Goal: Task Accomplishment & Management: Complete application form

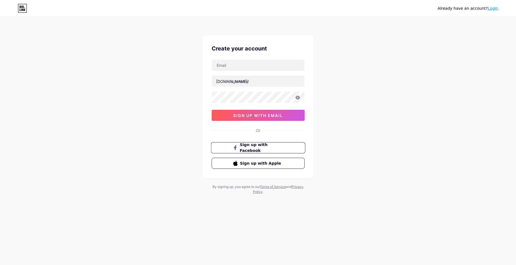
click at [275, 148] on span "Sign up with Facebook" at bounding box center [261, 148] width 43 height 12
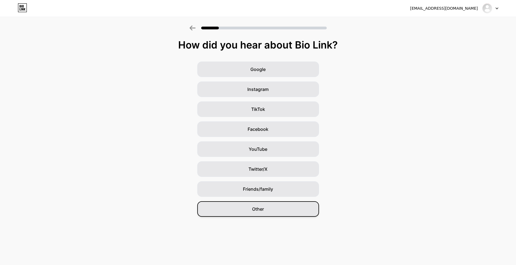
click at [271, 205] on div "Other" at bounding box center [258, 209] width 122 height 16
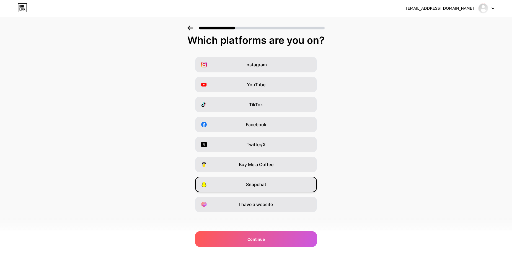
scroll to position [6, 0]
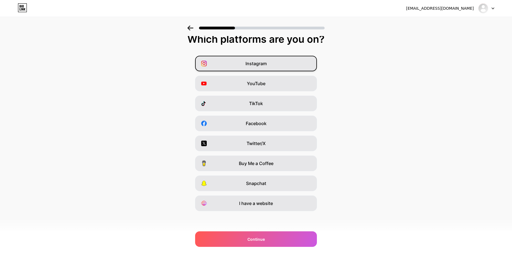
click at [257, 61] on span "Instagram" at bounding box center [256, 63] width 21 height 7
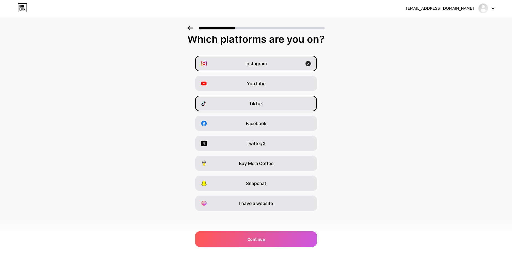
click at [256, 99] on div "TikTok" at bounding box center [256, 104] width 122 height 16
click at [261, 121] on span "Facebook" at bounding box center [256, 123] width 21 height 7
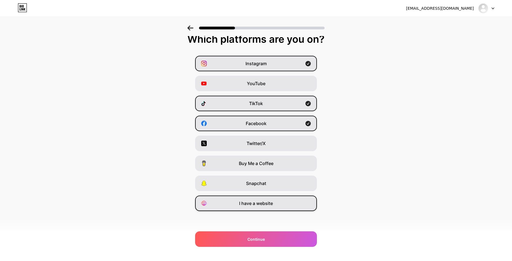
click at [268, 202] on span "I have a website" at bounding box center [256, 203] width 34 height 7
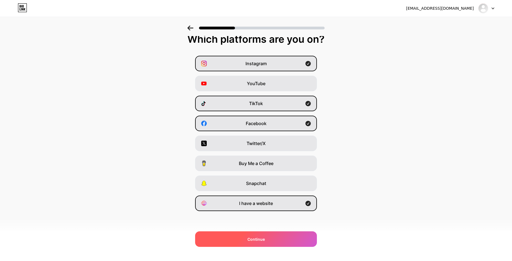
click at [263, 233] on div "Continue" at bounding box center [256, 239] width 122 height 16
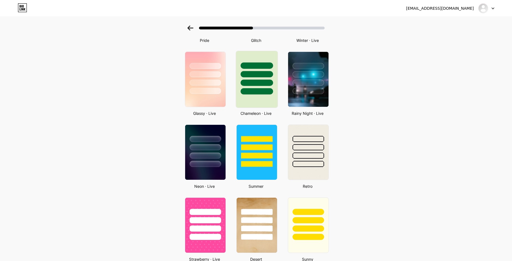
scroll to position [166, 0]
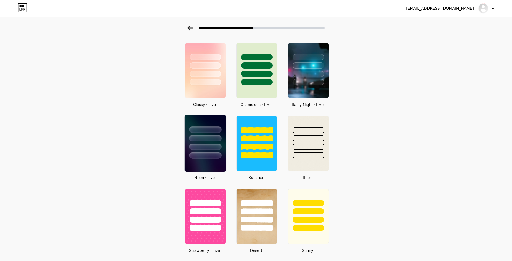
click at [215, 146] on div at bounding box center [205, 146] width 32 height 6
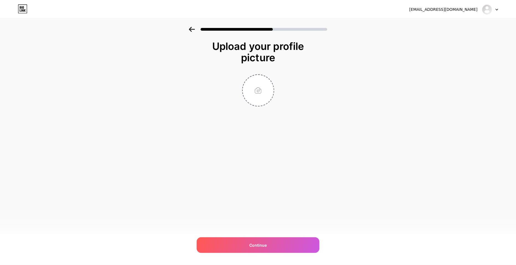
scroll to position [0, 0]
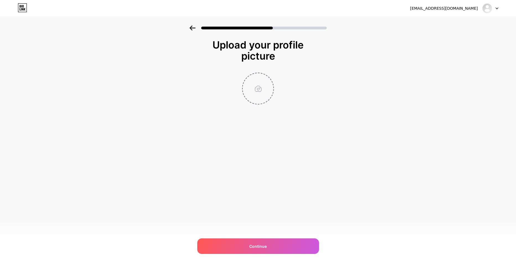
click at [254, 91] on input "file" at bounding box center [258, 88] width 31 height 31
type input "C:\fakepath\IMG-20240115-WA0003.jpg"
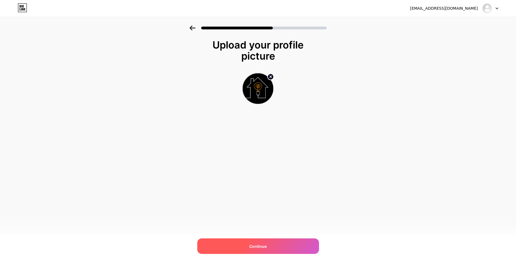
click at [266, 242] on div "Continue" at bounding box center [258, 246] width 122 height 16
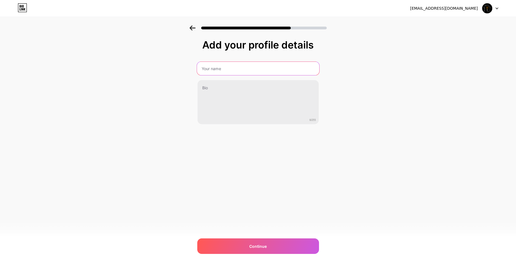
click at [211, 71] on input "text" at bounding box center [258, 68] width 122 height 13
type input "V"
type input "[PERSON_NAME]"
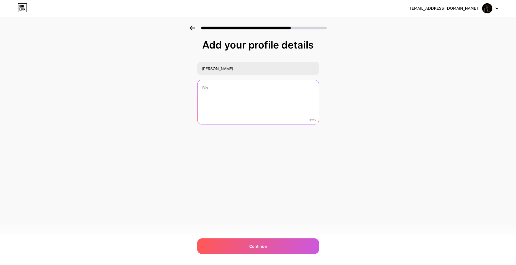
click at [212, 88] on textarea at bounding box center [258, 102] width 121 height 45
paste textarea "🌟 About Me Hi, I’m [Your Name], a certified electrician with a passion for keep…"
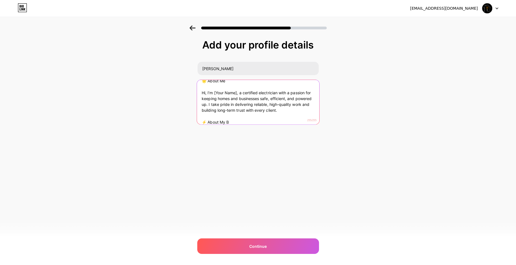
scroll to position [0, 0]
click at [238, 120] on textarea "🌟 About Me Hi, I’m [Your Name], a certified electrician with a passion for keep…" at bounding box center [258, 101] width 122 height 45
drag, startPoint x: 238, startPoint y: 120, endPoint x: 214, endPoint y: 122, distance: 24.4
click at [214, 122] on textarea "🌟 About Me Hi, I’m [Your Name], a certified electrician with a passion for keep…" at bounding box center [258, 101] width 122 height 45
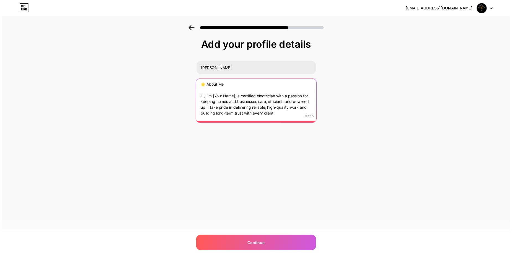
scroll to position [0, 0]
drag, startPoint x: 233, startPoint y: 85, endPoint x: 197, endPoint y: 76, distance: 37.7
click at [197, 76] on div "Add your profile details [PERSON_NAME] 🌟 About Me Hi, I’m [Your Name], a certif…" at bounding box center [258, 88] width 516 height 127
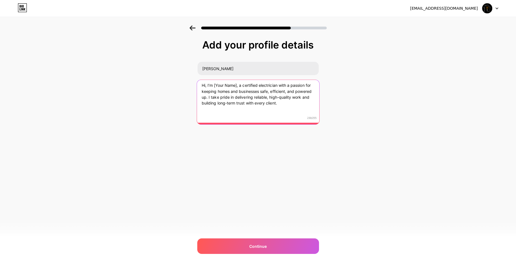
click at [200, 91] on textarea "Hi, I’m [Your Name], a certified electrician with a passion for keeping homes a…" at bounding box center [258, 100] width 122 height 45
drag, startPoint x: 237, startPoint y: 85, endPoint x: 213, endPoint y: 85, distance: 24.1
click at [213, 85] on textarea "Hi, I’m [Your Name], a certified electrician with a passion for keeping homes a…" at bounding box center [258, 100] width 122 height 45
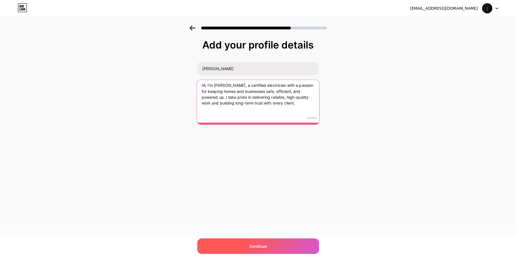
type textarea "Hi, I’m [PERSON_NAME], a certified electrician with a passion for keeping homes…"
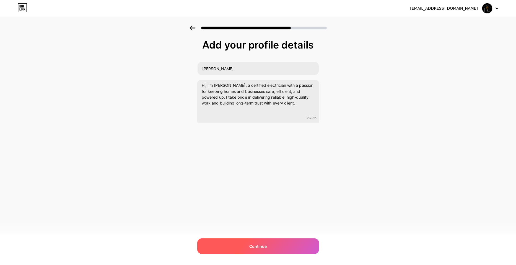
click at [259, 245] on span "Continue" at bounding box center [257, 246] width 17 height 6
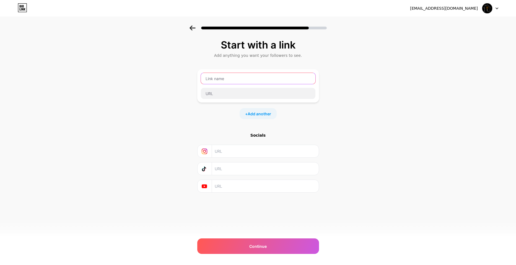
click at [215, 79] on input "text" at bounding box center [258, 78] width 115 height 11
type input "Vale Electrical"
click at [225, 152] on input "text" at bounding box center [265, 151] width 100 height 12
click at [235, 93] on input "text" at bounding box center [258, 93] width 115 height 11
type input "[DOMAIN_NAME]"
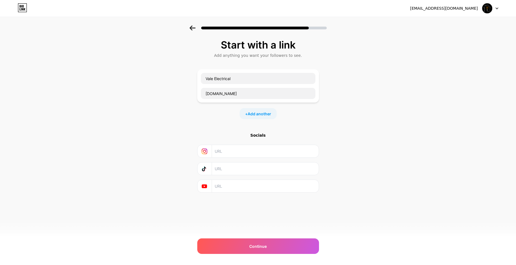
click at [240, 153] on input "text" at bounding box center [265, 151] width 100 height 12
paste input "vale_electrical"
type input "[DOMAIN_NAME][URL]"
click at [245, 113] on div "+ Add another" at bounding box center [258, 113] width 37 height 11
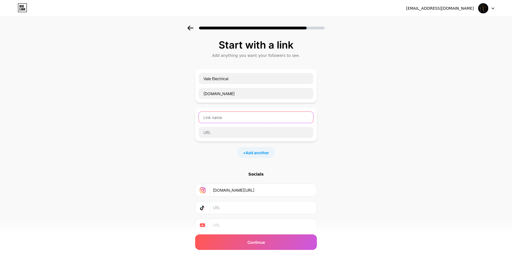
click at [237, 119] on input "text" at bounding box center [256, 117] width 115 height 11
type input "Vale Electrical Facebook"
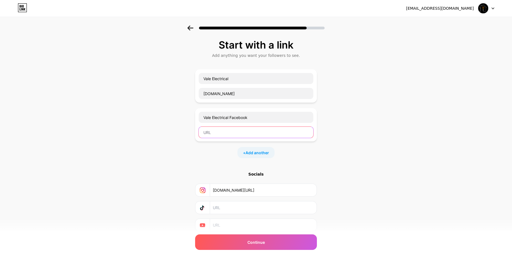
click at [247, 136] on input "text" at bounding box center [256, 132] width 115 height 11
type input "[DOMAIN_NAME][URL]"
click at [265, 205] on input "text" at bounding box center [263, 207] width 100 height 12
click at [227, 205] on input "text" at bounding box center [263, 207] width 100 height 12
paste input "[DOMAIN_NAME][URL]"
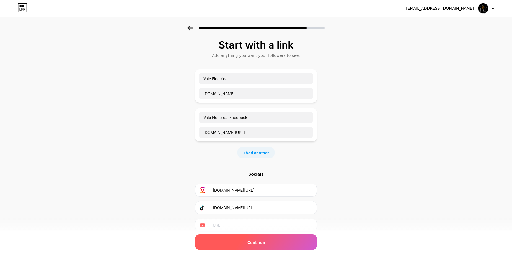
type input "[DOMAIN_NAME][URL]"
click at [262, 239] on span "Continue" at bounding box center [255, 242] width 17 height 6
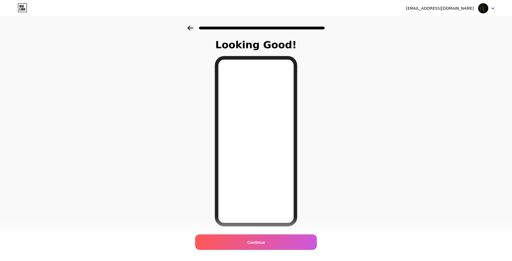
click at [191, 27] on icon at bounding box center [190, 27] width 6 height 5
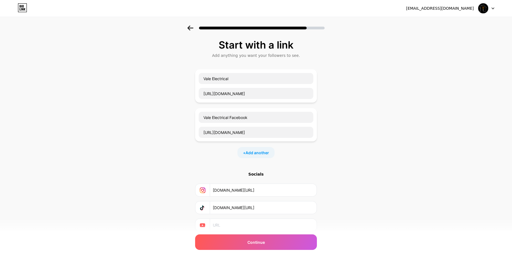
click at [251, 147] on div "+ Add another" at bounding box center [256, 152] width 37 height 11
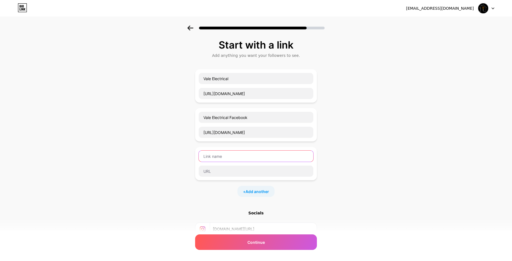
click at [239, 154] on input "text" at bounding box center [256, 155] width 115 height 11
type input "Vale electrical Instagram"
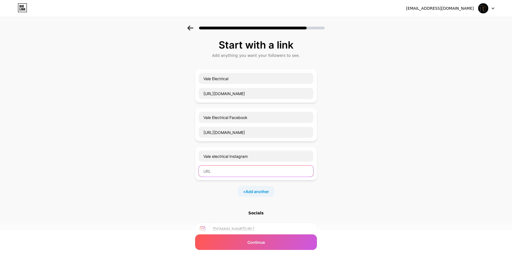
paste input "[DOMAIN_NAME][URL]"
type input "[DOMAIN_NAME][URL]"
drag, startPoint x: 270, startPoint y: 172, endPoint x: 177, endPoint y: 173, distance: 93.3
click at [177, 173] on div "Start with a link Add anything you want your followers to see. Vale Electrical …" at bounding box center [256, 161] width 512 height 272
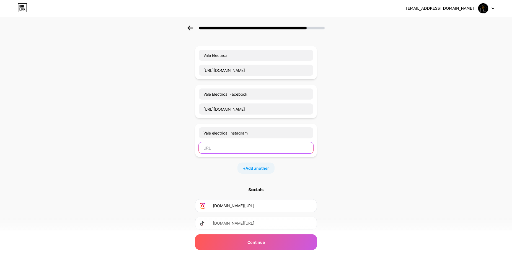
scroll to position [55, 0]
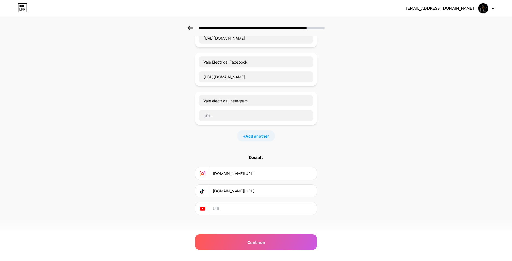
drag, startPoint x: 282, startPoint y: 174, endPoint x: 216, endPoint y: 175, distance: 65.3
click at [216, 176] on input "[DOMAIN_NAME][URL]" at bounding box center [263, 173] width 100 height 12
click at [217, 115] on input "text" at bounding box center [256, 115] width 115 height 11
paste input "[DOMAIN_NAME][URL]"
type input "[DOMAIN_NAME][URL]"
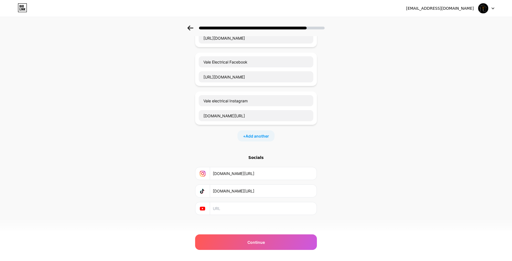
click at [246, 134] on div "+ Add another" at bounding box center [256, 135] width 37 height 11
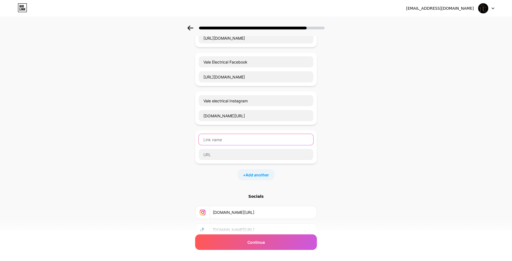
click at [235, 143] on input "text" at bounding box center [256, 139] width 115 height 11
type input "Vale Electrical TikTok"
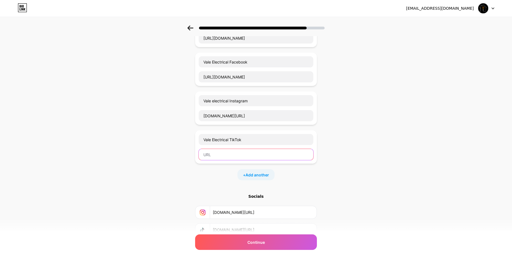
click at [252, 156] on input "text" at bounding box center [256, 154] width 115 height 11
paste input "[DOMAIN_NAME][URL]"
type input "[DOMAIN_NAME][URL]"
drag, startPoint x: 275, startPoint y: 151, endPoint x: 195, endPoint y: 154, distance: 80.0
click at [195, 154] on div "Start with a link Add anything you want your followers to see. Vale Electrical …" at bounding box center [256, 125] width 512 height 311
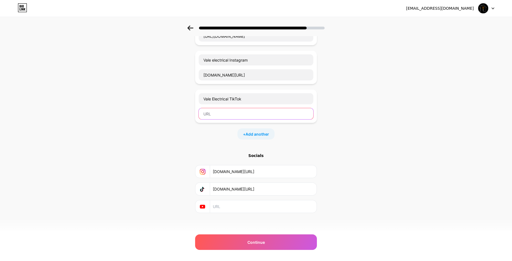
scroll to position [98, 0]
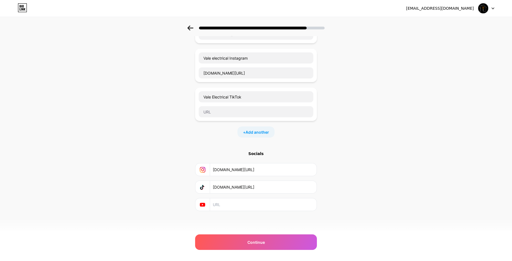
drag, startPoint x: 282, startPoint y: 188, endPoint x: 199, endPoint y: 188, distance: 82.5
click at [199, 188] on div "[DOMAIN_NAME][URL]" at bounding box center [256, 186] width 115 height 12
click at [230, 115] on input "text" at bounding box center [256, 111] width 115 height 11
click at [232, 114] on input "text" at bounding box center [256, 111] width 115 height 11
paste input "[DOMAIN_NAME][URL]"
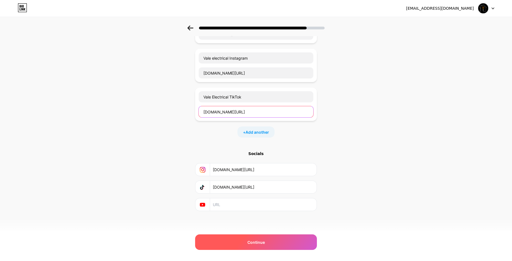
type input "[DOMAIN_NAME][URL]"
click at [268, 238] on div "Continue" at bounding box center [256, 242] width 122 height 16
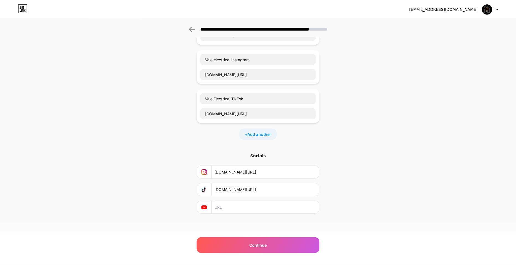
scroll to position [0, 0]
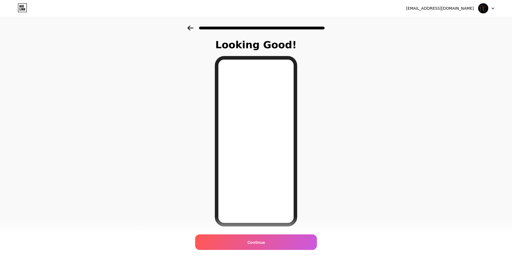
click at [494, 9] on icon at bounding box center [493, 8] width 2 height 1
click at [457, 10] on div "[EMAIL_ADDRESS][DOMAIN_NAME]" at bounding box center [440, 9] width 68 height 6
click at [259, 239] on span "Continue" at bounding box center [255, 242] width 17 height 6
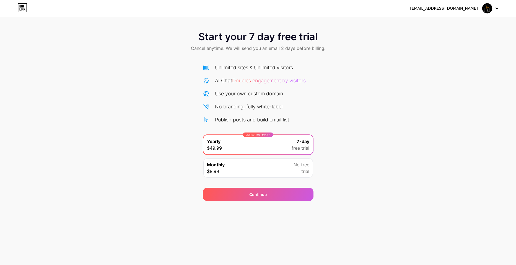
click at [356, 123] on div "Start your 7 day free trial Cancel anytime. We will send you an email 2 days be…" at bounding box center [258, 112] width 516 height 175
click at [289, 148] on div "LIMITED TIME : 50% off Yearly $49.99 7-day free trial" at bounding box center [258, 144] width 110 height 19
click at [263, 137] on div "LIMITED TIME : 50% off Yearly $49.99 7-day free trial" at bounding box center [258, 144] width 110 height 19
click at [262, 136] on div "LIMITED TIME : 50% off" at bounding box center [258, 134] width 30 height 4
click at [250, 136] on div "LIMITED TIME : 50% off" at bounding box center [258, 134] width 30 height 4
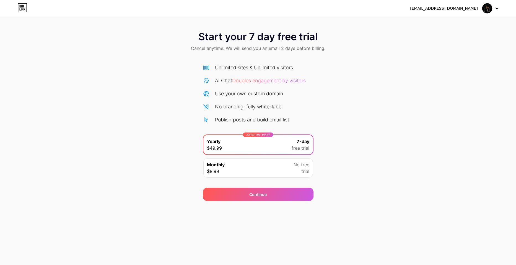
click at [224, 144] on div "LIMITED TIME : 50% off Yearly $49.99 7-day free trial" at bounding box center [258, 144] width 110 height 19
click at [131, 134] on div "Start your 7 day free trial Cancel anytime. We will send you an email 2 days be…" at bounding box center [258, 112] width 516 height 175
click at [499, 8] on div "[EMAIL_ADDRESS][DOMAIN_NAME] Logout" at bounding box center [258, 8] width 516 height 10
click at [496, 8] on icon at bounding box center [497, 8] width 3 height 2
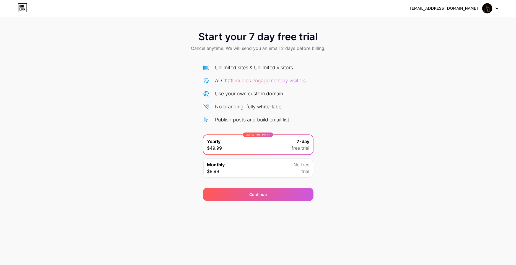
click at [488, 8] on img at bounding box center [487, 8] width 11 height 11
click at [299, 82] on span "Doubles engagement by visitors" at bounding box center [269, 81] width 74 height 6
click at [278, 151] on div "LIMITED TIME : 50% off Yearly $49.99 7-day free trial" at bounding box center [258, 144] width 110 height 19
click at [272, 197] on div "Continue" at bounding box center [258, 193] width 111 height 13
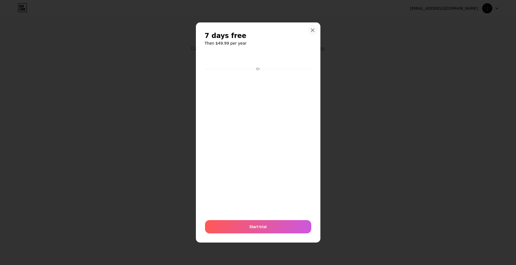
click at [310, 30] on div at bounding box center [313, 30] width 10 height 10
